Goal: Task Accomplishment & Management: Manage account settings

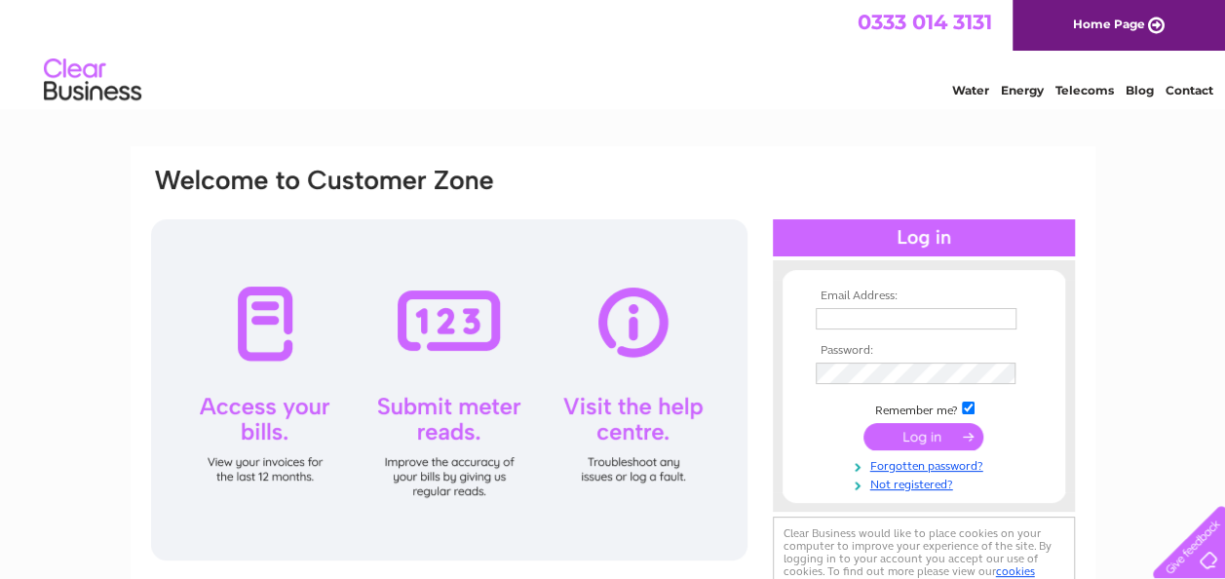
type input "info@distillutions.com"
click at [907, 441] on input "submit" at bounding box center [924, 436] width 120 height 27
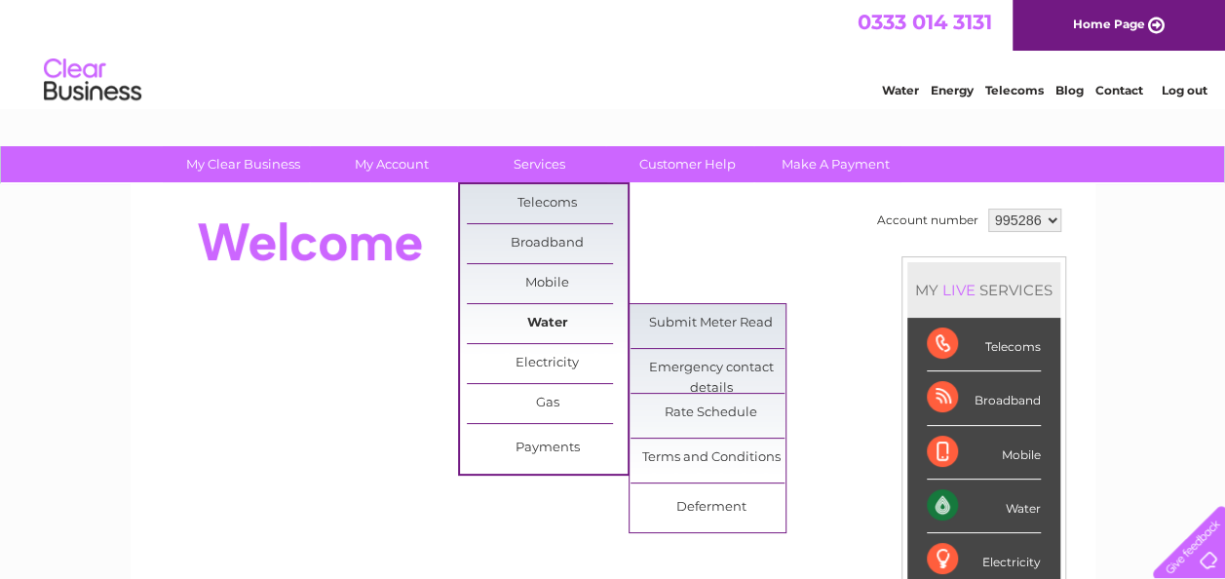
click at [547, 319] on link "Water" at bounding box center [547, 323] width 161 height 39
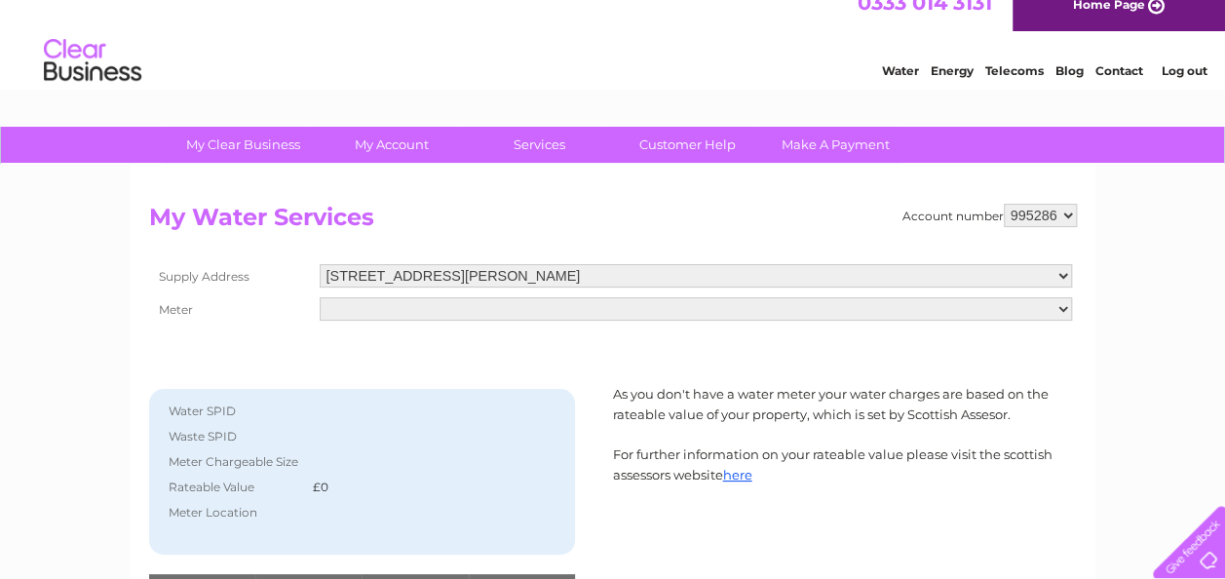
scroll to position [9, 0]
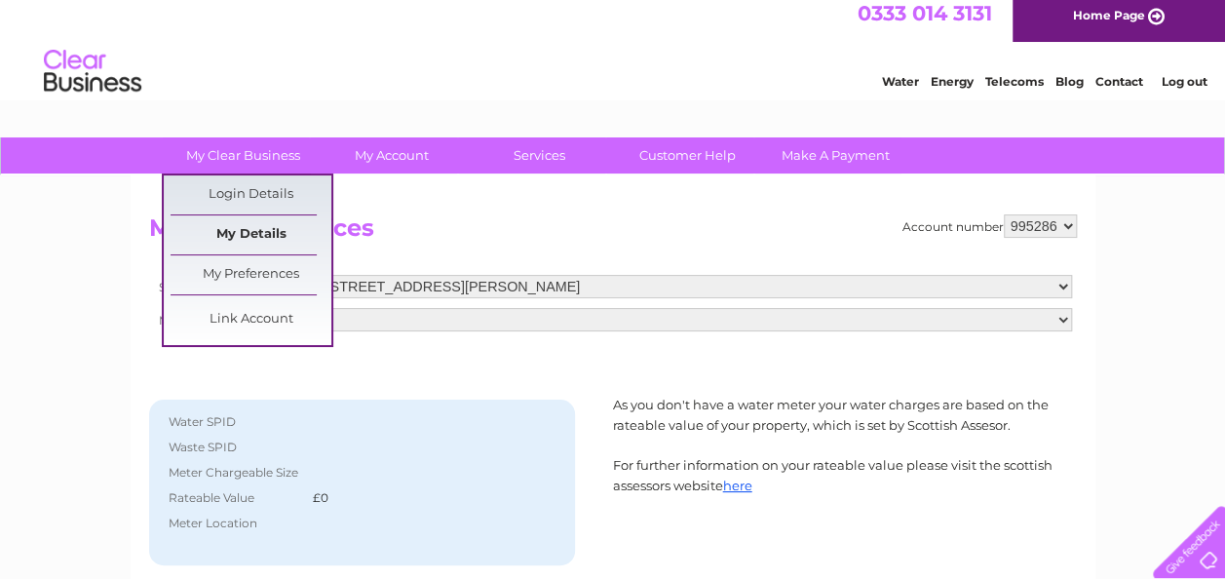
click at [262, 232] on link "My Details" at bounding box center [251, 234] width 161 height 39
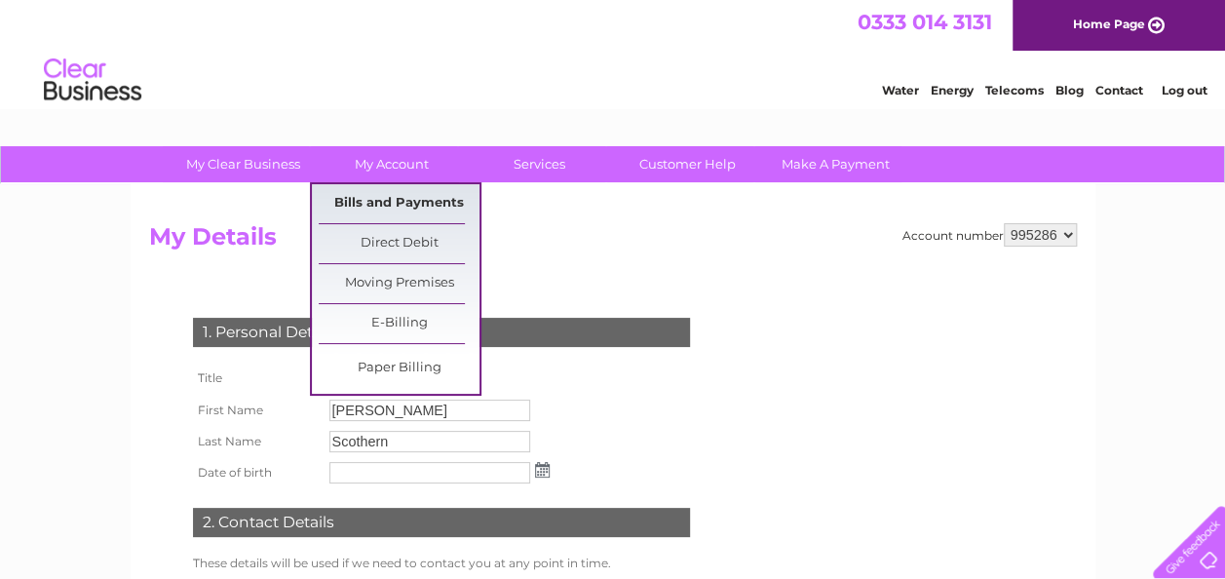
click at [383, 197] on link "Bills and Payments" at bounding box center [399, 203] width 161 height 39
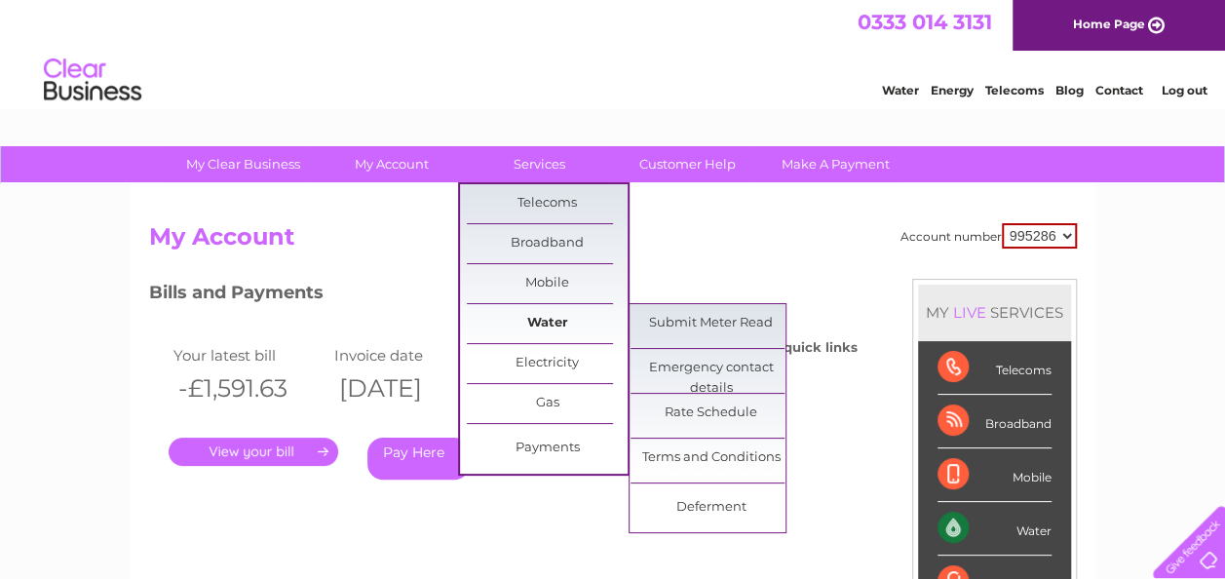
click at [545, 322] on link "Water" at bounding box center [547, 323] width 161 height 39
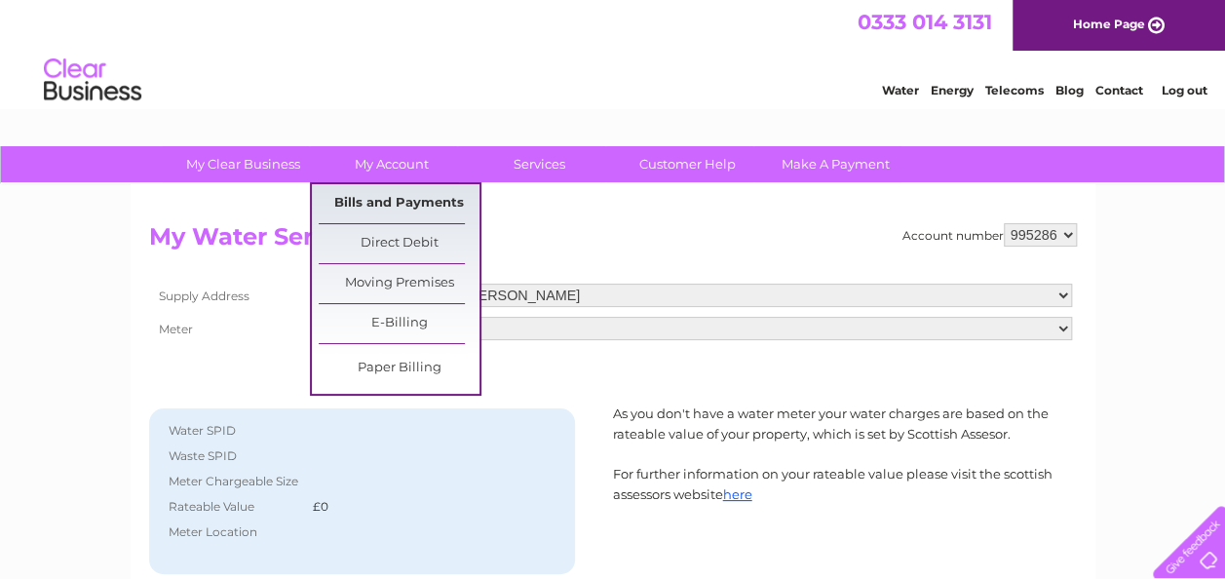
click at [404, 199] on link "Bills and Payments" at bounding box center [399, 203] width 161 height 39
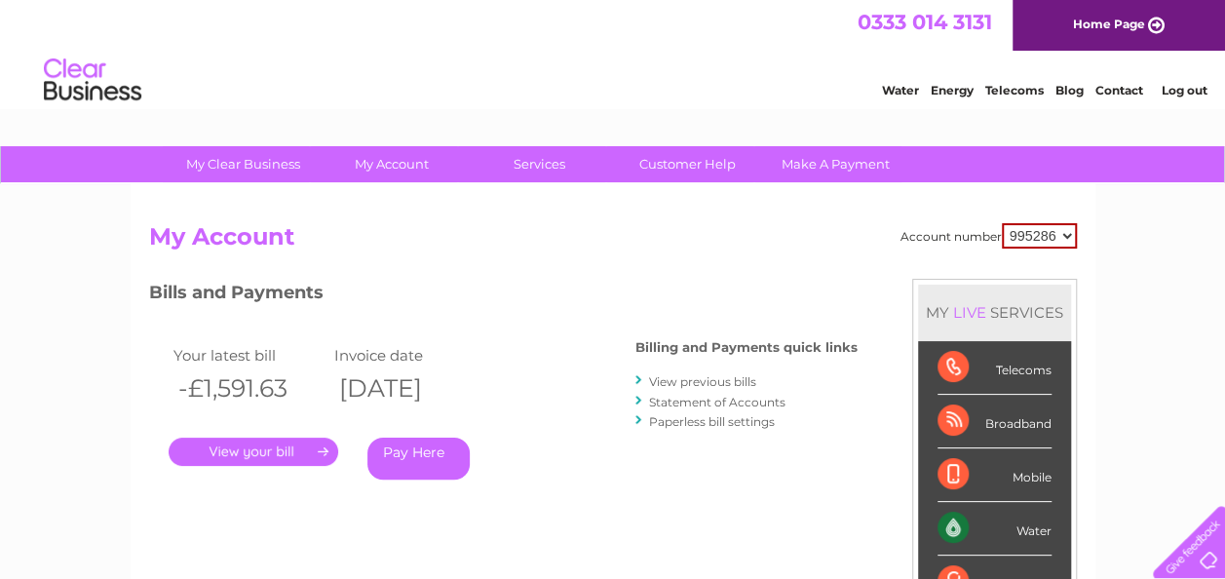
click at [723, 384] on link "View previous bills" at bounding box center [702, 381] width 107 height 15
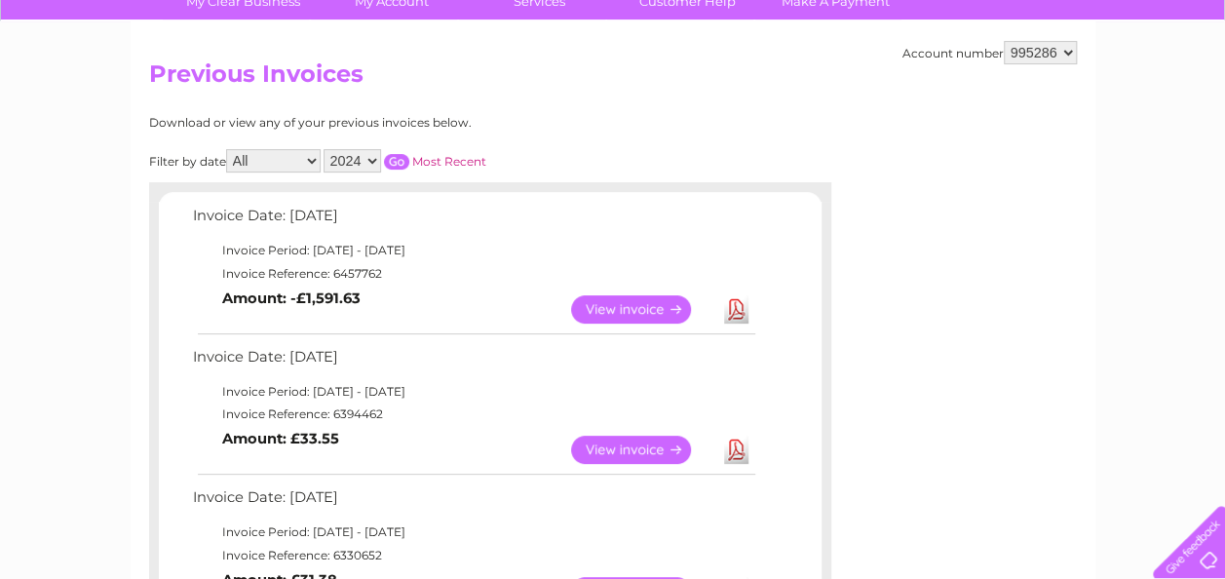
scroll to position [177, 0]
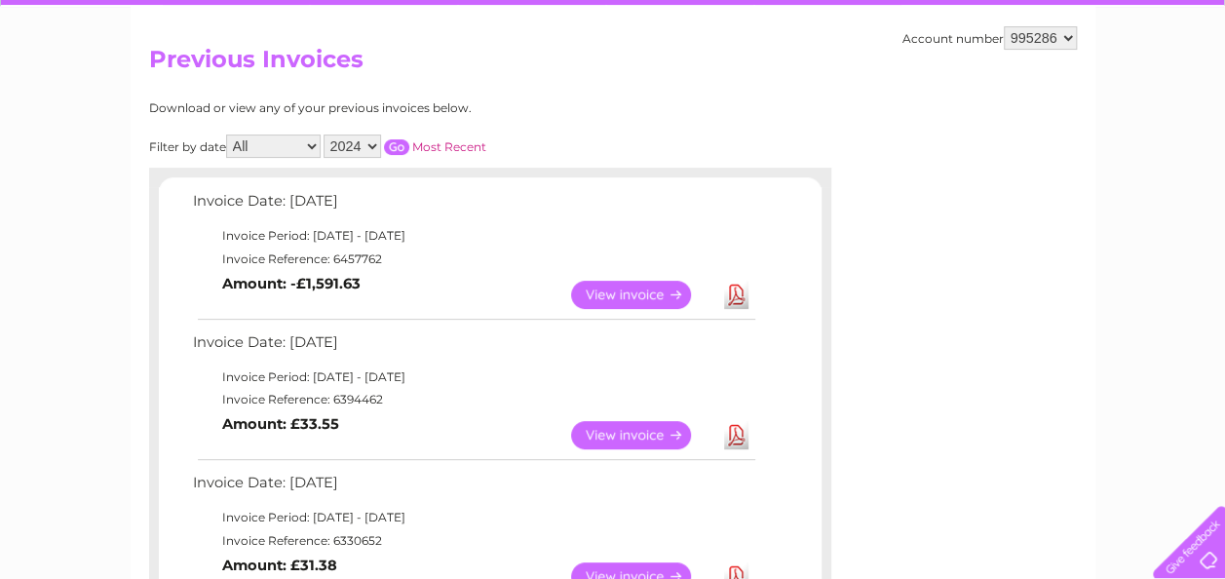
click at [661, 290] on link "View" at bounding box center [642, 295] width 143 height 28
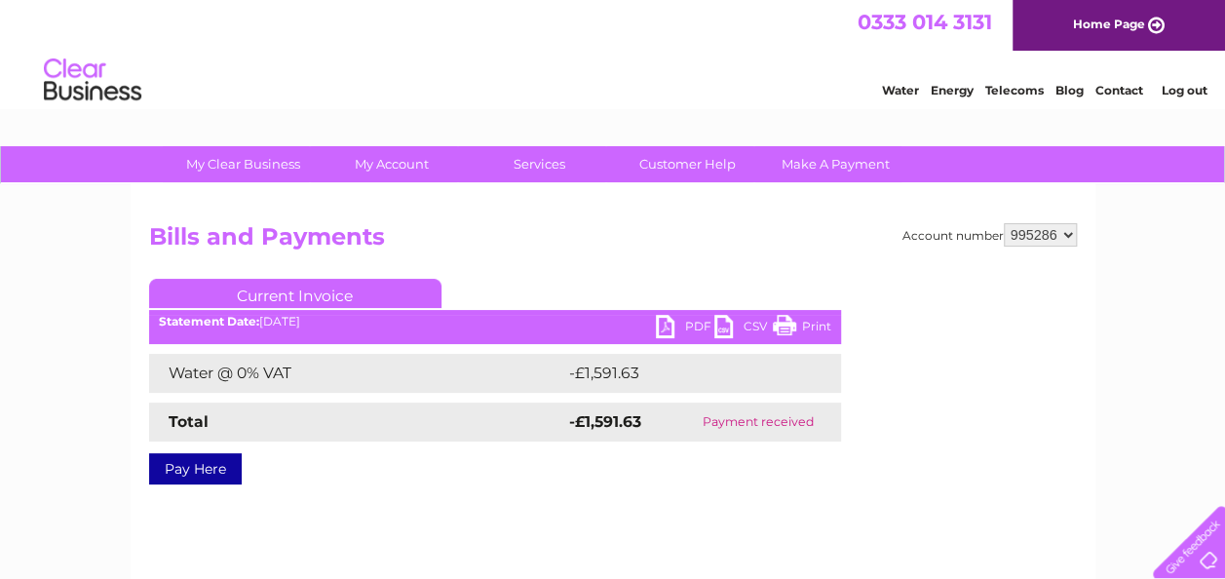
click at [659, 329] on link "PDF" at bounding box center [685, 329] width 58 height 28
click at [1177, 90] on link "Log out" at bounding box center [1184, 90] width 46 height 15
